Goal: Find specific page/section: Find specific page/section

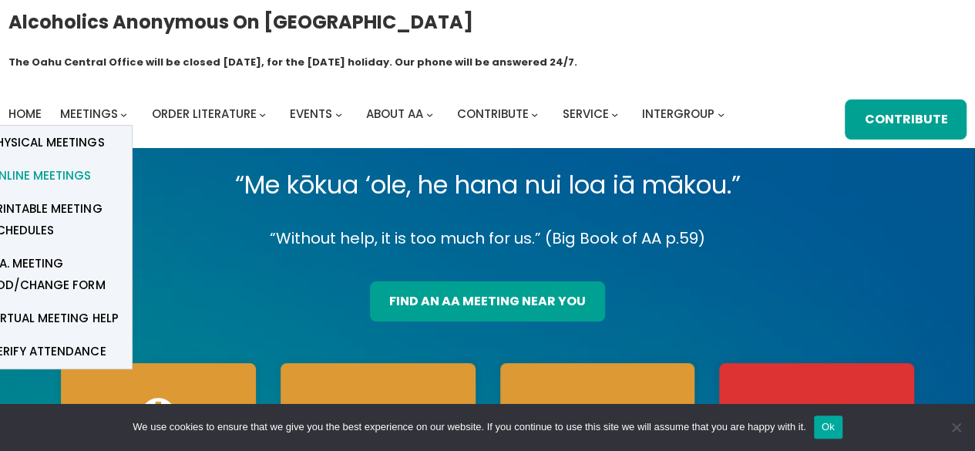
click at [72, 165] on span "Online Meetings" at bounding box center [40, 176] width 102 height 22
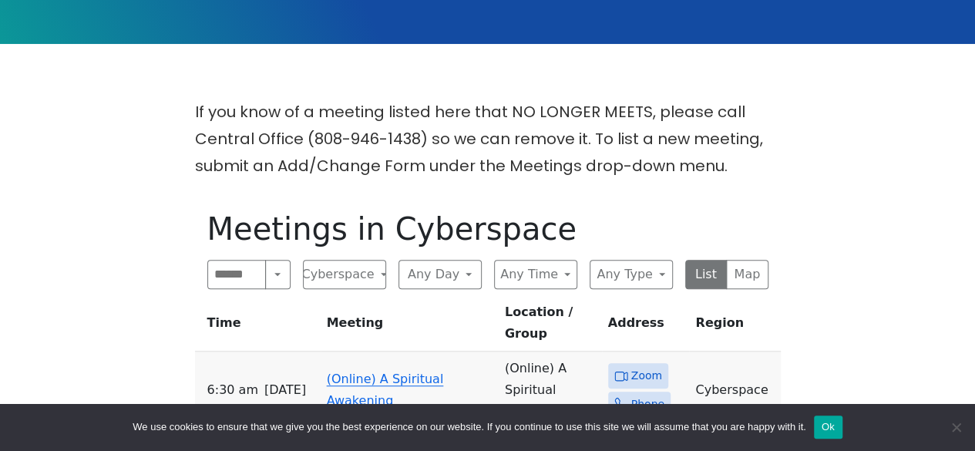
scroll to position [370, 0]
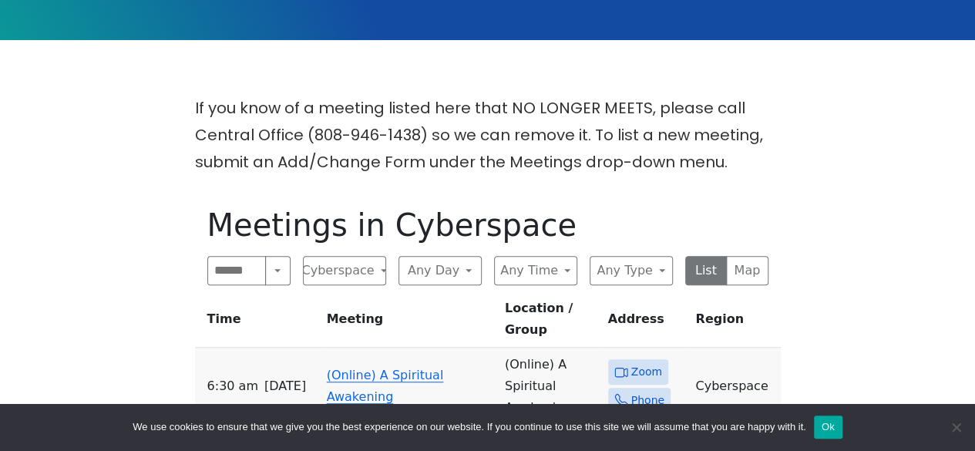
click at [375, 368] on link "(Online) A Spiritual Awakening" at bounding box center [385, 386] width 117 height 36
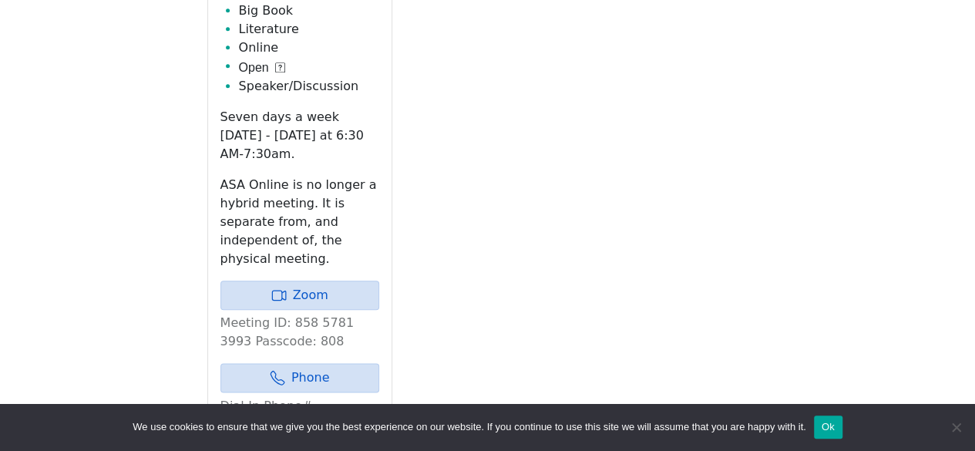
scroll to position [746, 0]
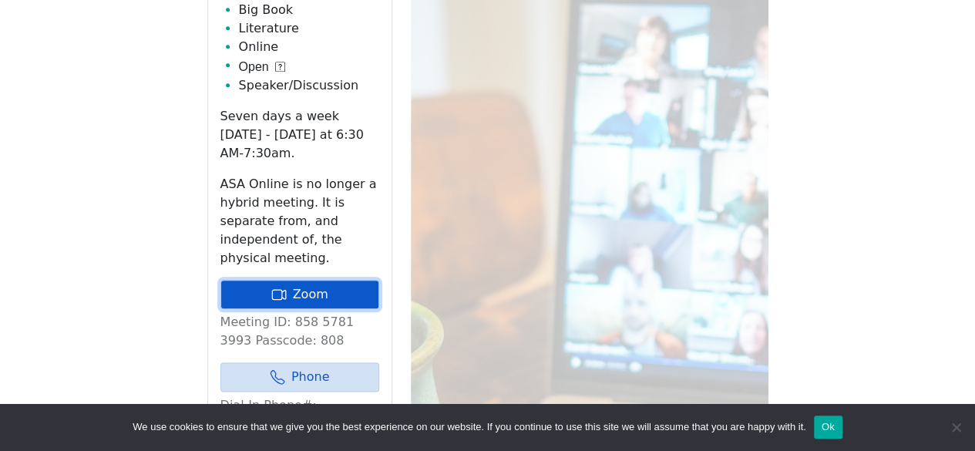
click at [329, 280] on link "Zoom" at bounding box center [300, 294] width 159 height 29
